Goal: Navigation & Orientation: Find specific page/section

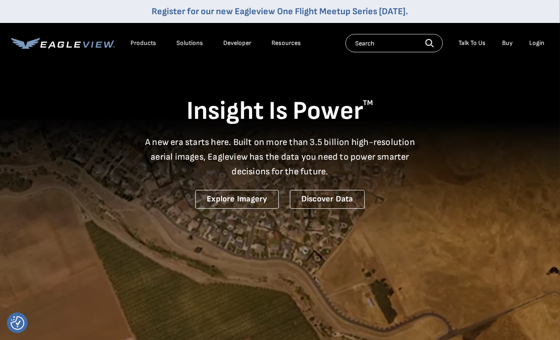
click at [148, 44] on div "Products" at bounding box center [143, 43] width 26 height 8
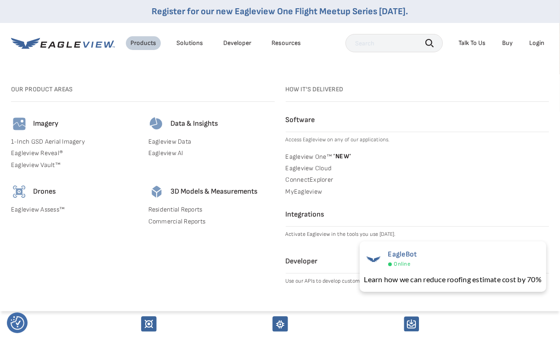
scroll to position [138, 0]
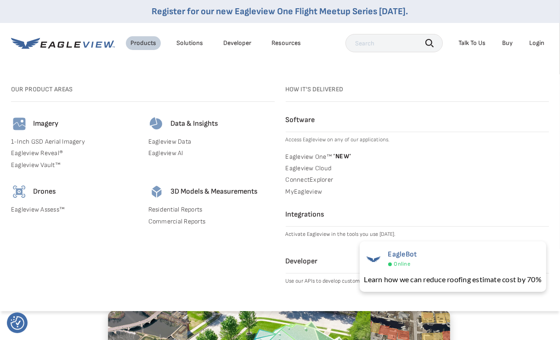
click at [183, 224] on link "Commercial Reports" at bounding box center [211, 222] width 126 height 8
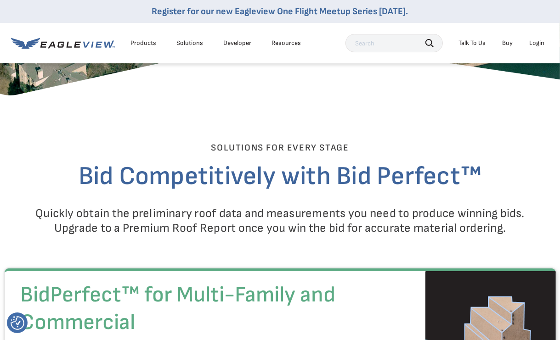
scroll to position [918, 0]
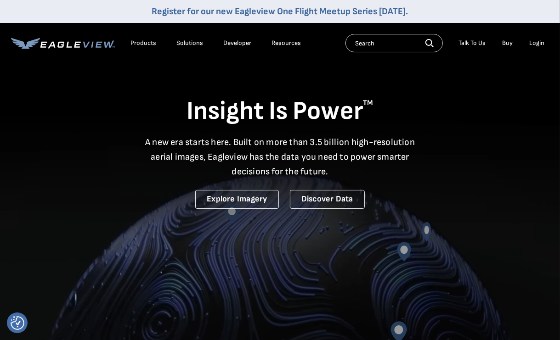
click at [142, 44] on div "Products" at bounding box center [143, 43] width 26 height 8
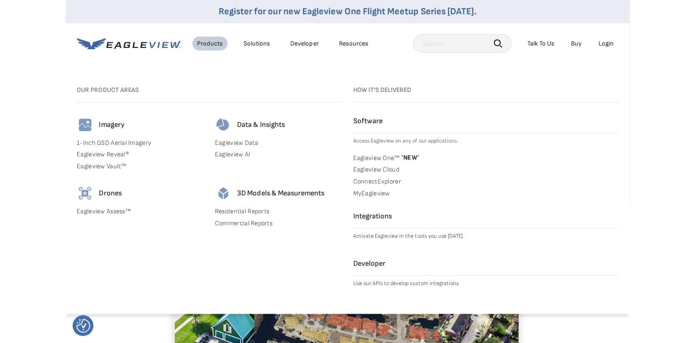
scroll to position [230, 0]
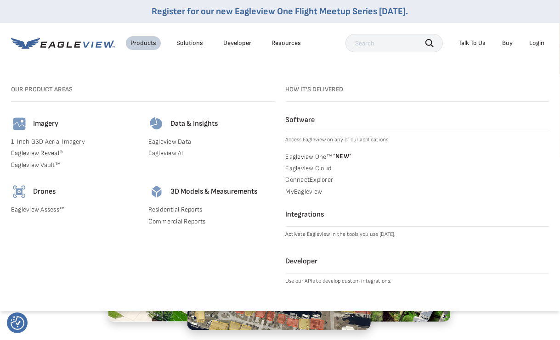
click at [319, 179] on link "ConnectExplorer" at bounding box center [418, 180] width 264 height 8
